Goal: Task Accomplishment & Management: Manage account settings

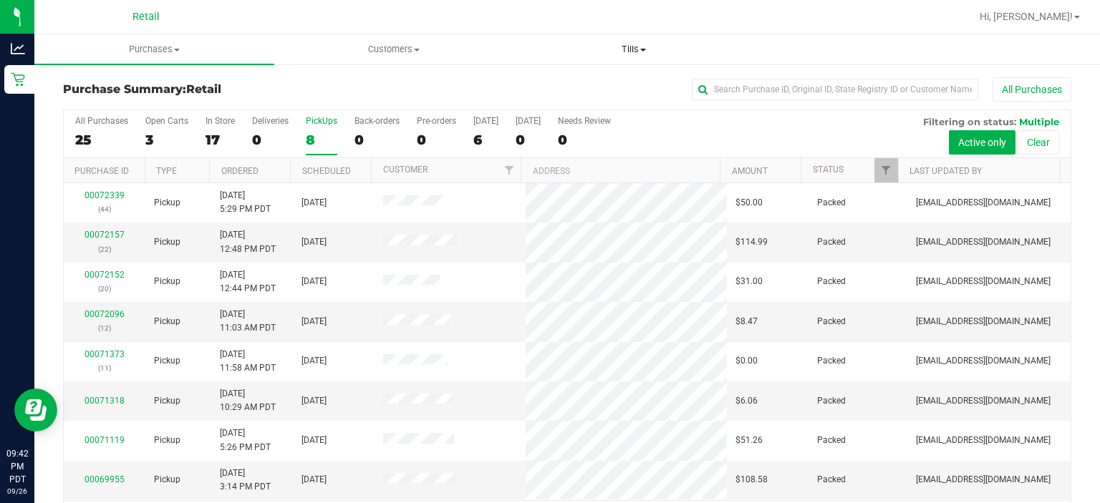
click at [644, 49] on span at bounding box center [643, 50] width 6 height 3
click at [571, 92] on span "Manage tills" at bounding box center [562, 86] width 97 height 12
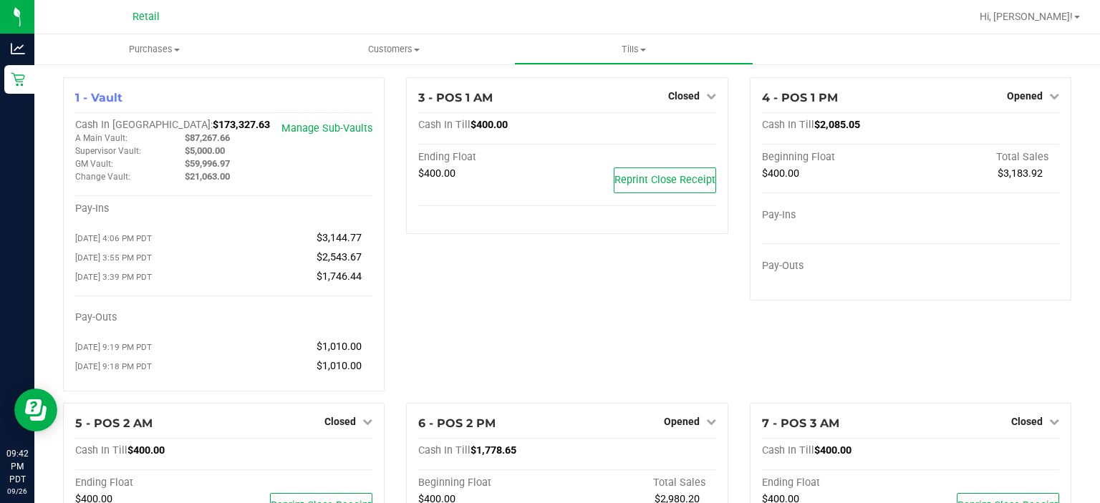
click at [1049, 96] on icon at bounding box center [1054, 96] width 10 height 10
click at [1013, 125] on link "Close Till" at bounding box center [1026, 125] width 39 height 11
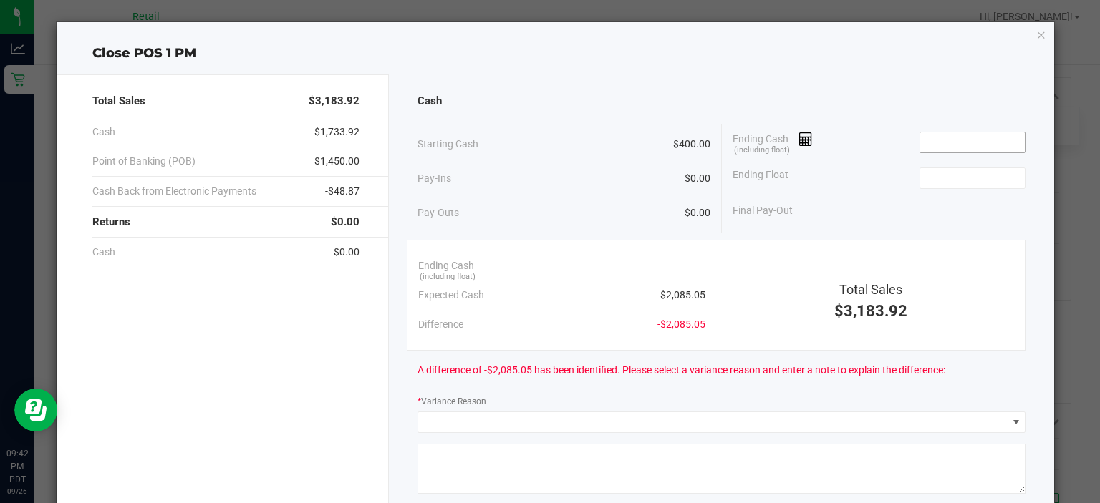
click at [940, 143] on input at bounding box center [972, 142] width 105 height 20
click at [954, 179] on input at bounding box center [972, 178] width 105 height 20
type input "$2,065.05"
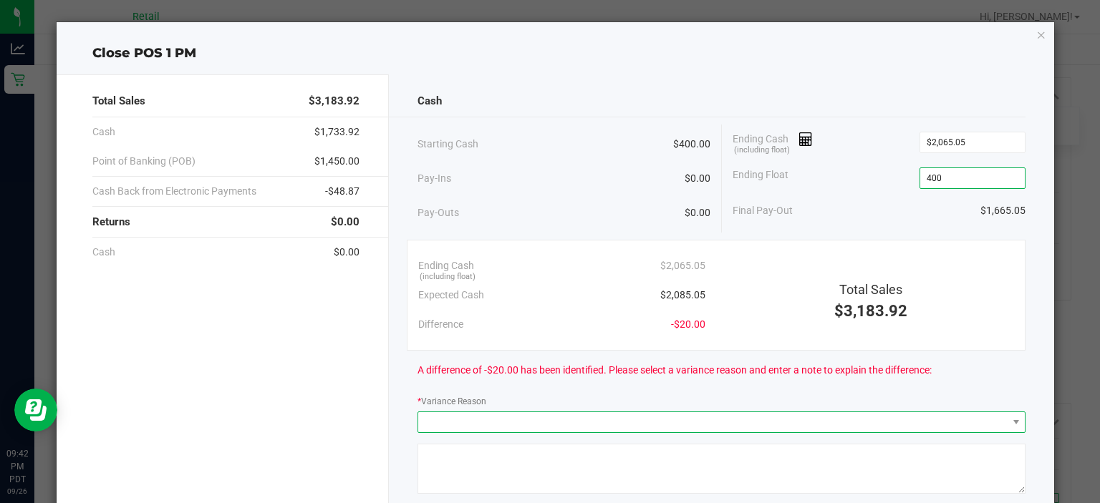
click at [539, 426] on span at bounding box center [712, 423] width 589 height 20
type input "$400.00"
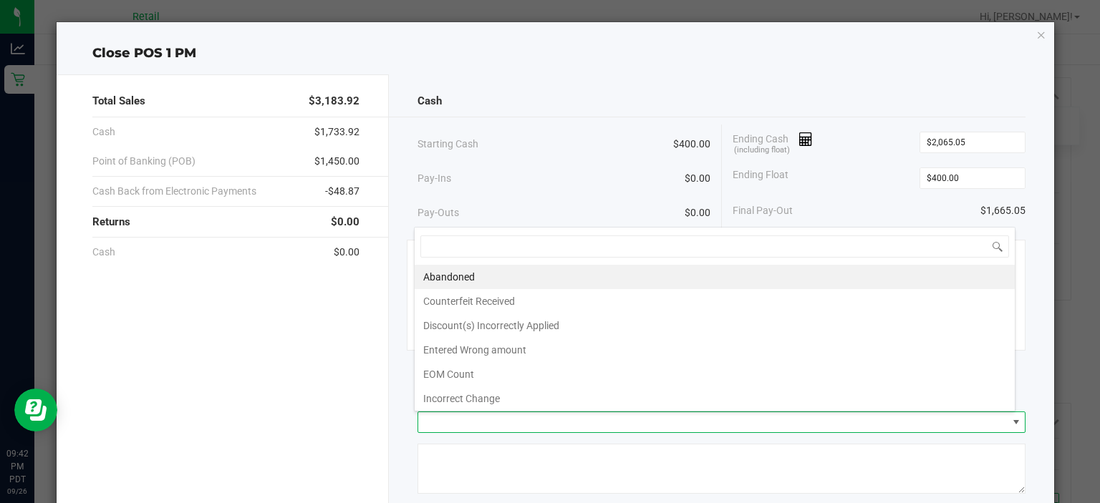
scroll to position [21, 602]
click at [506, 400] on li "Incorrect Change" at bounding box center [715, 399] width 600 height 24
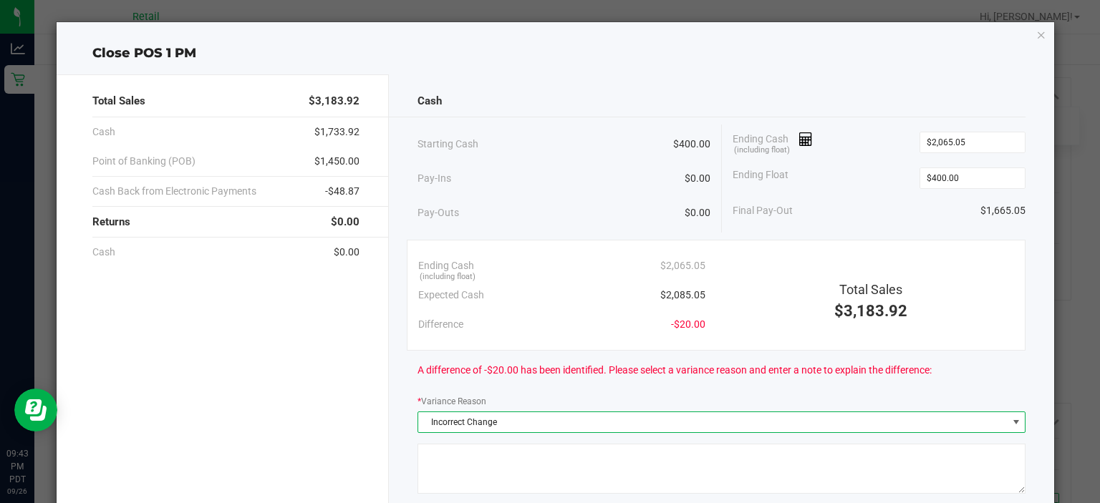
click at [530, 456] on textarea at bounding box center [722, 469] width 608 height 50
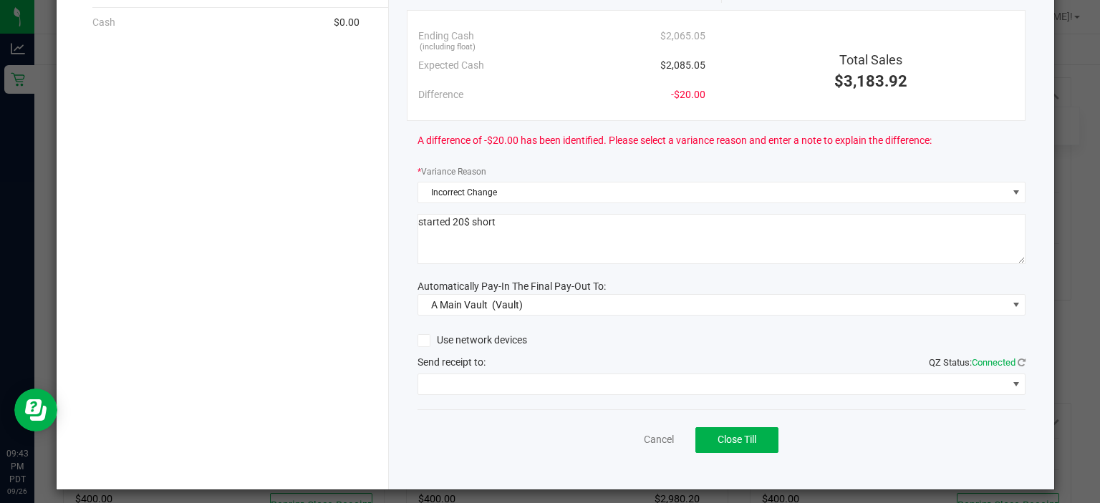
scroll to position [236, 0]
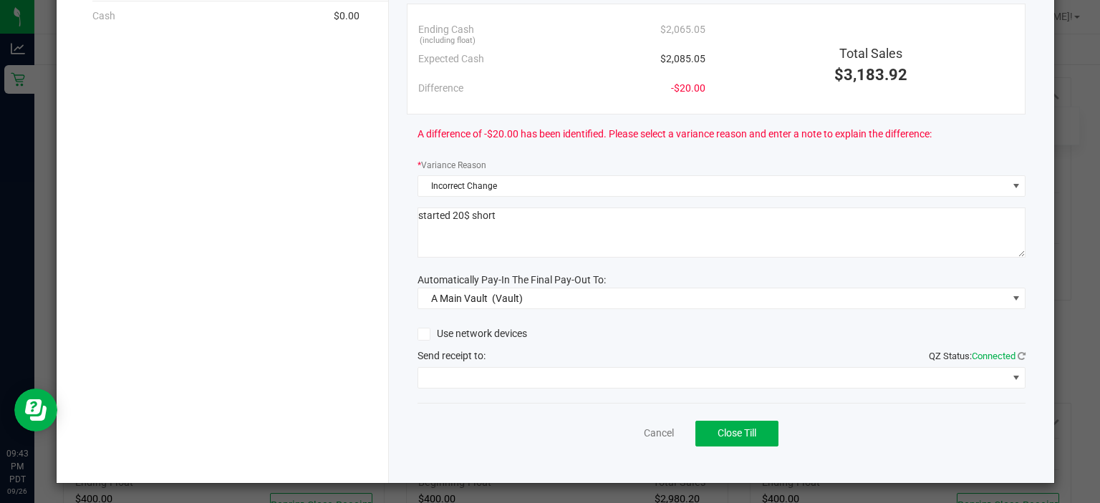
type textarea "started 20$ short"
click at [485, 368] on span at bounding box center [712, 378] width 589 height 20
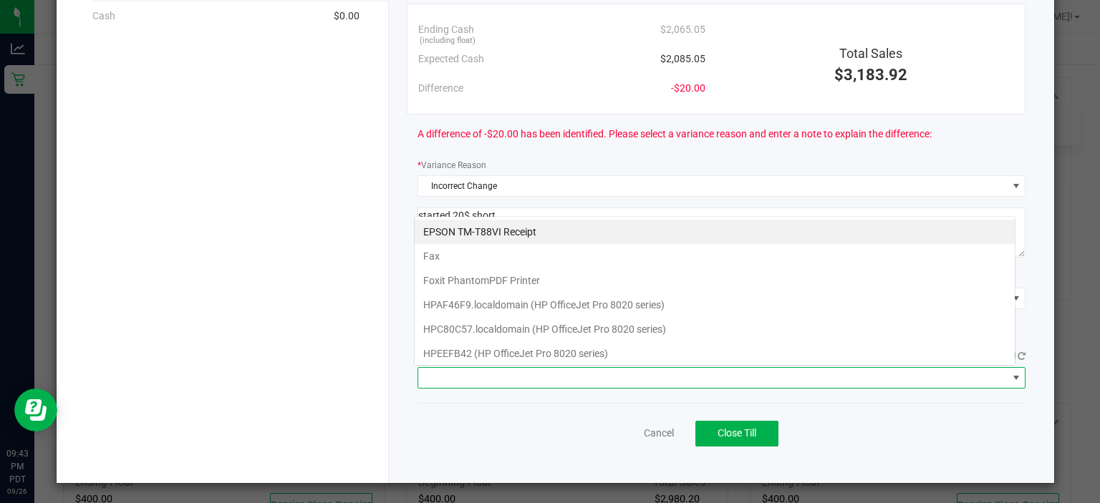
scroll to position [21, 602]
click at [487, 234] on Receipt "EPSON TM-T88VI Receipt" at bounding box center [715, 232] width 600 height 24
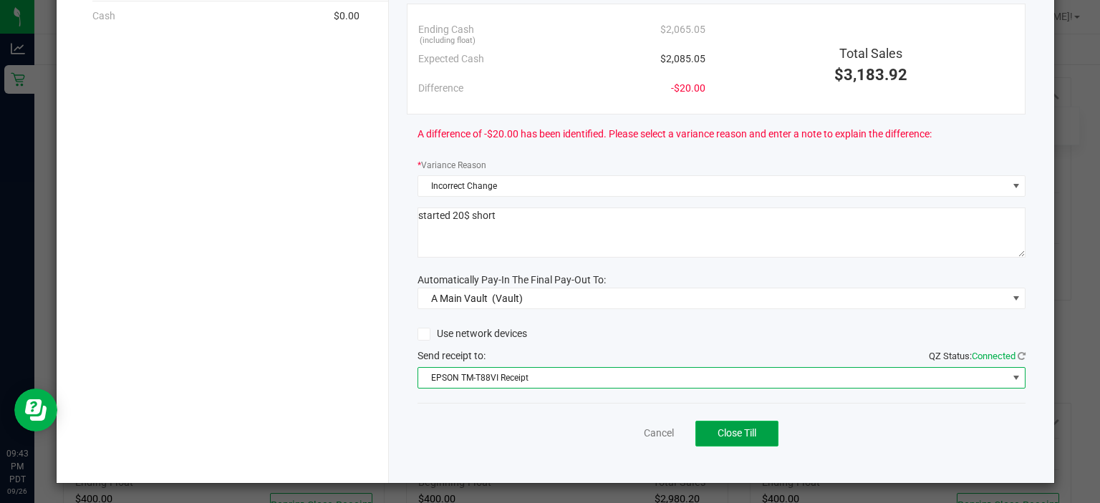
click at [737, 435] on span "Close Till" at bounding box center [737, 433] width 39 height 11
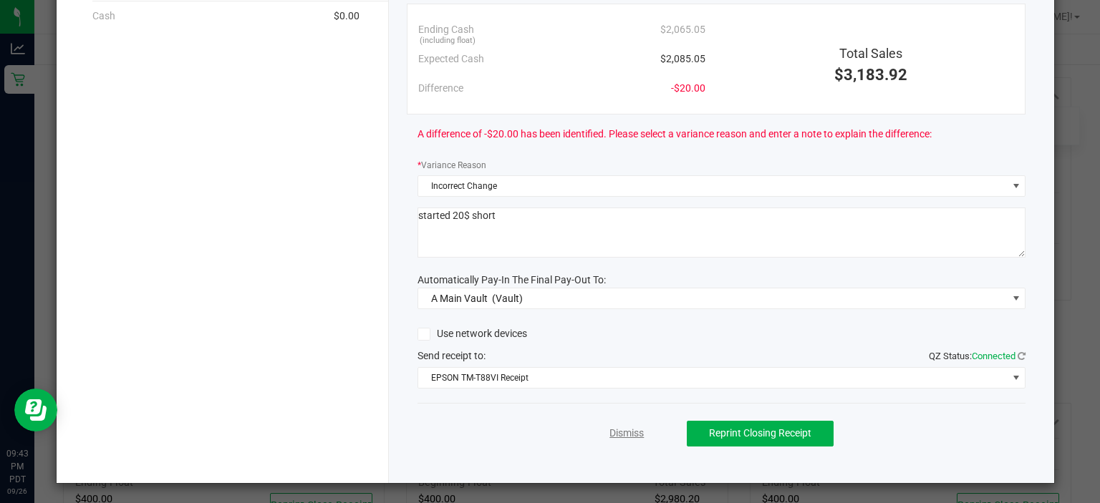
click at [612, 435] on link "Dismiss" at bounding box center [626, 433] width 34 height 15
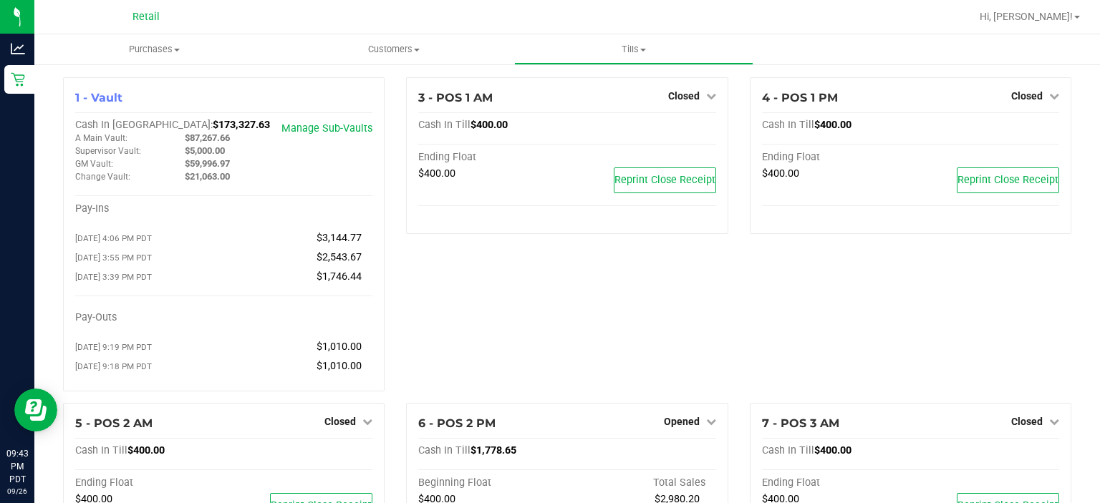
click at [1076, 16] on span at bounding box center [1077, 17] width 6 height 3
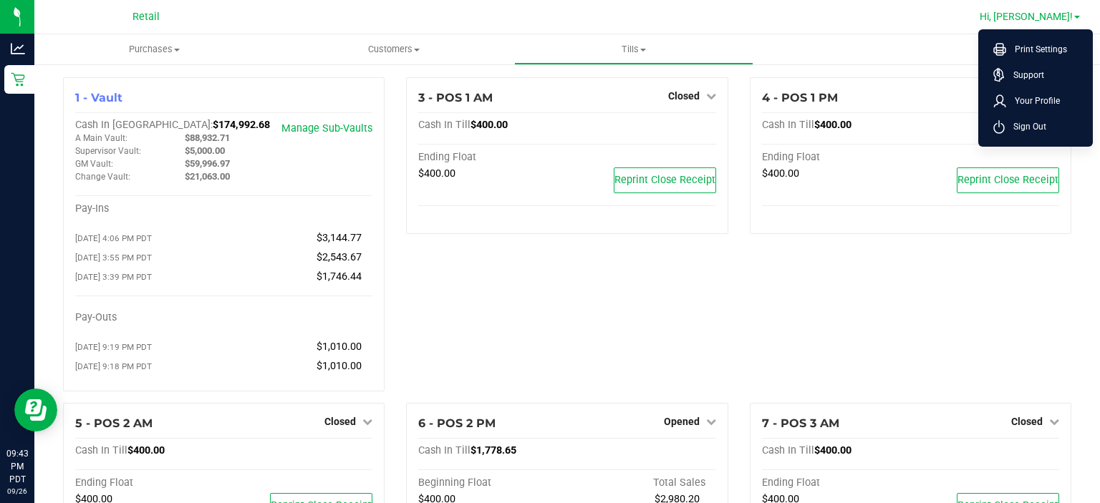
click at [1040, 126] on span "Sign Out" at bounding box center [1026, 127] width 42 height 14
